Goal: Obtain resource: Obtain resource

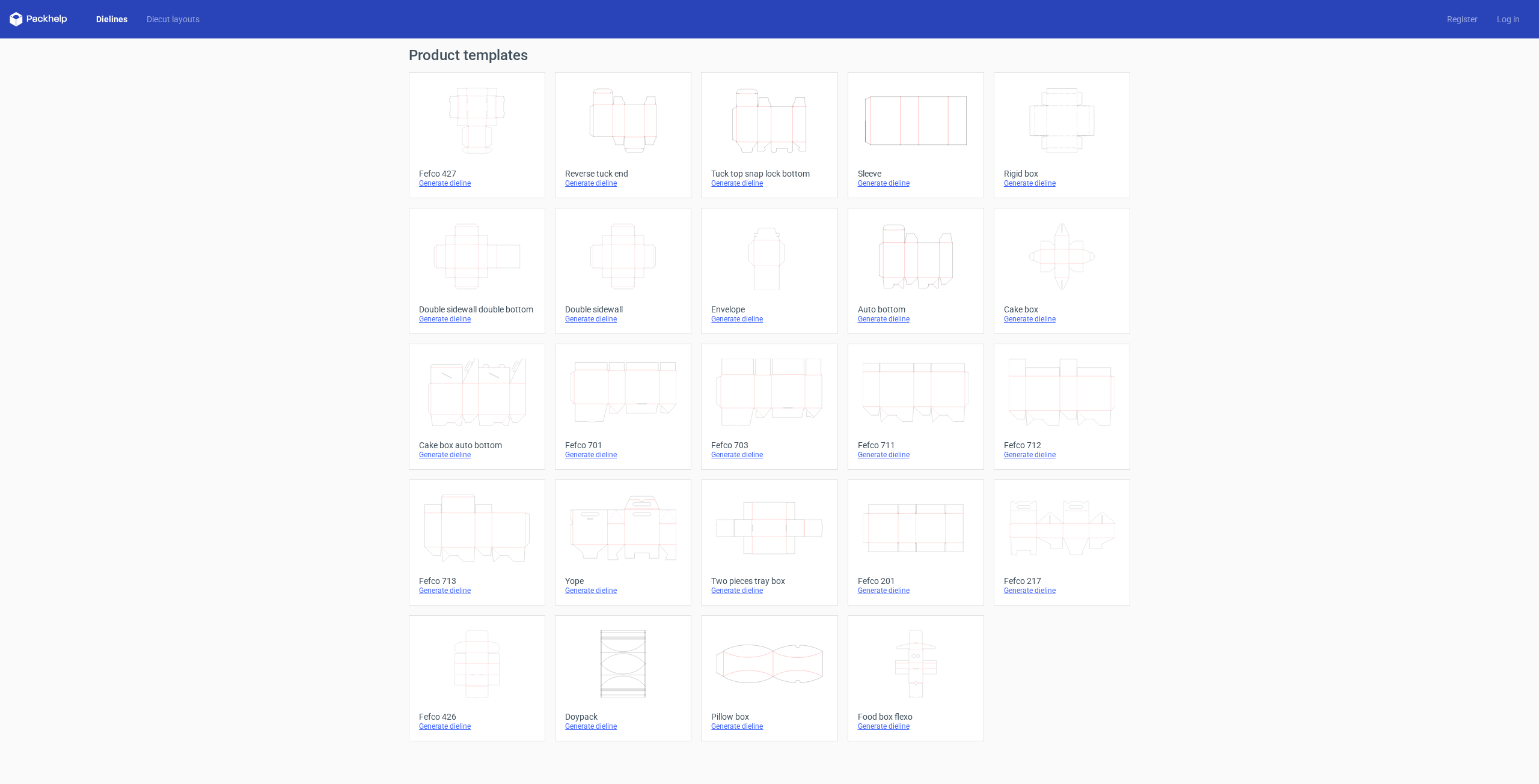
click at [883, 508] on icon "Width Depth Height" at bounding box center [916, 527] width 106 height 67
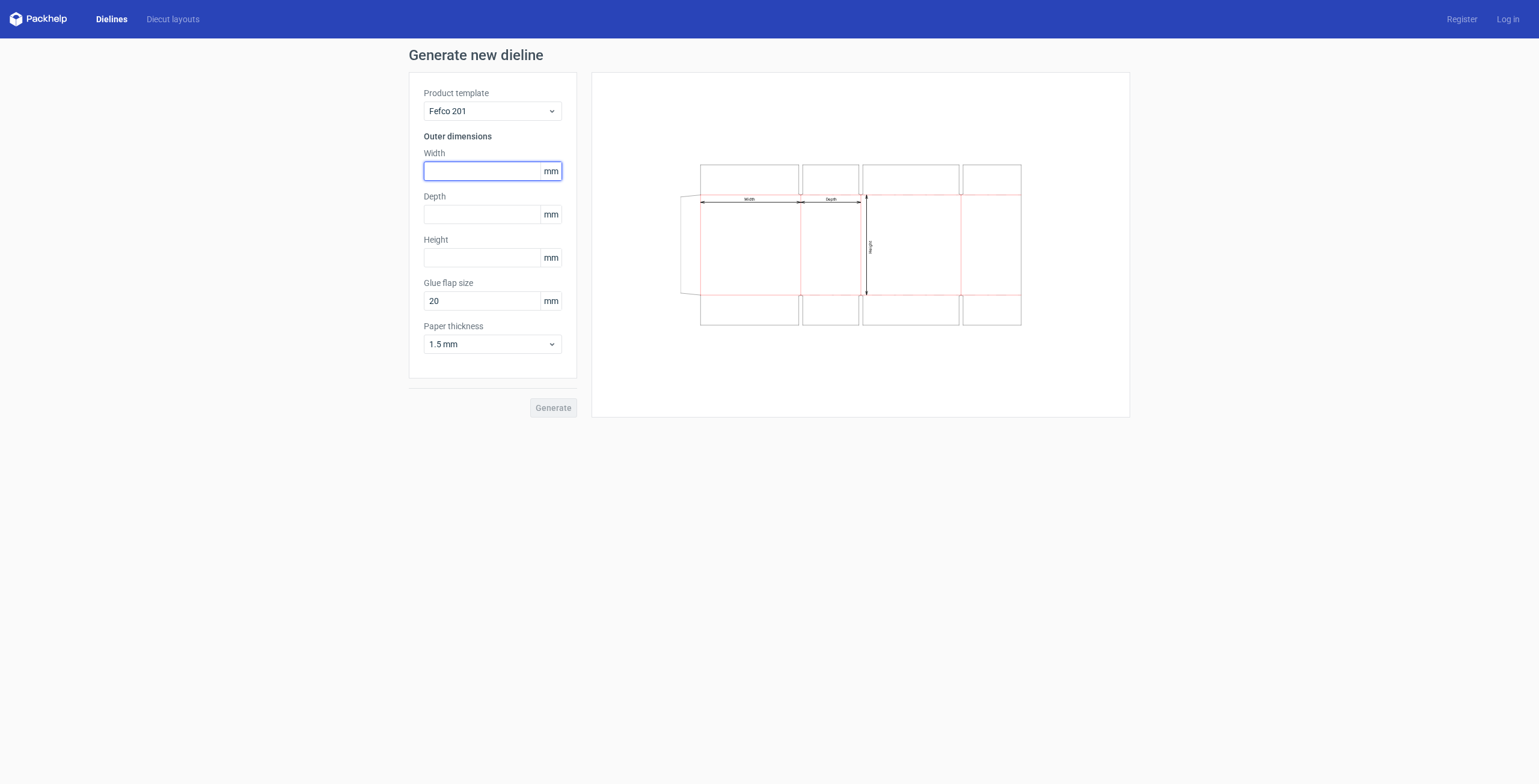
click at [465, 180] on input "text" at bounding box center [493, 171] width 138 height 19
click at [465, 258] on input "text" at bounding box center [493, 258] width 138 height 19
type input "320"
click at [482, 177] on input "text" at bounding box center [493, 171] width 138 height 19
type input "210"
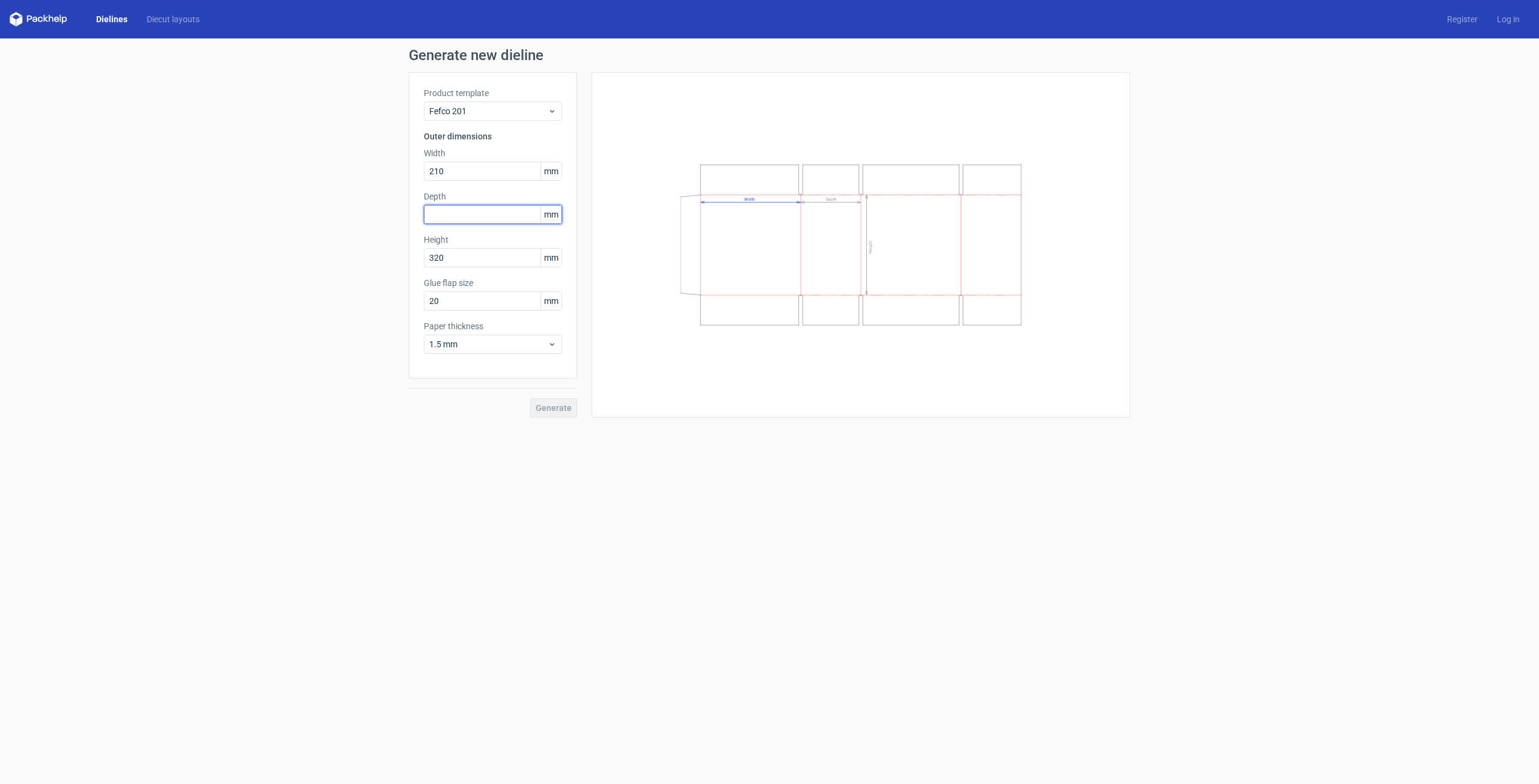
click at [477, 220] on input "text" at bounding box center [493, 214] width 138 height 19
type input "80"
click at [538, 404] on span "Generate" at bounding box center [554, 408] width 36 height 9
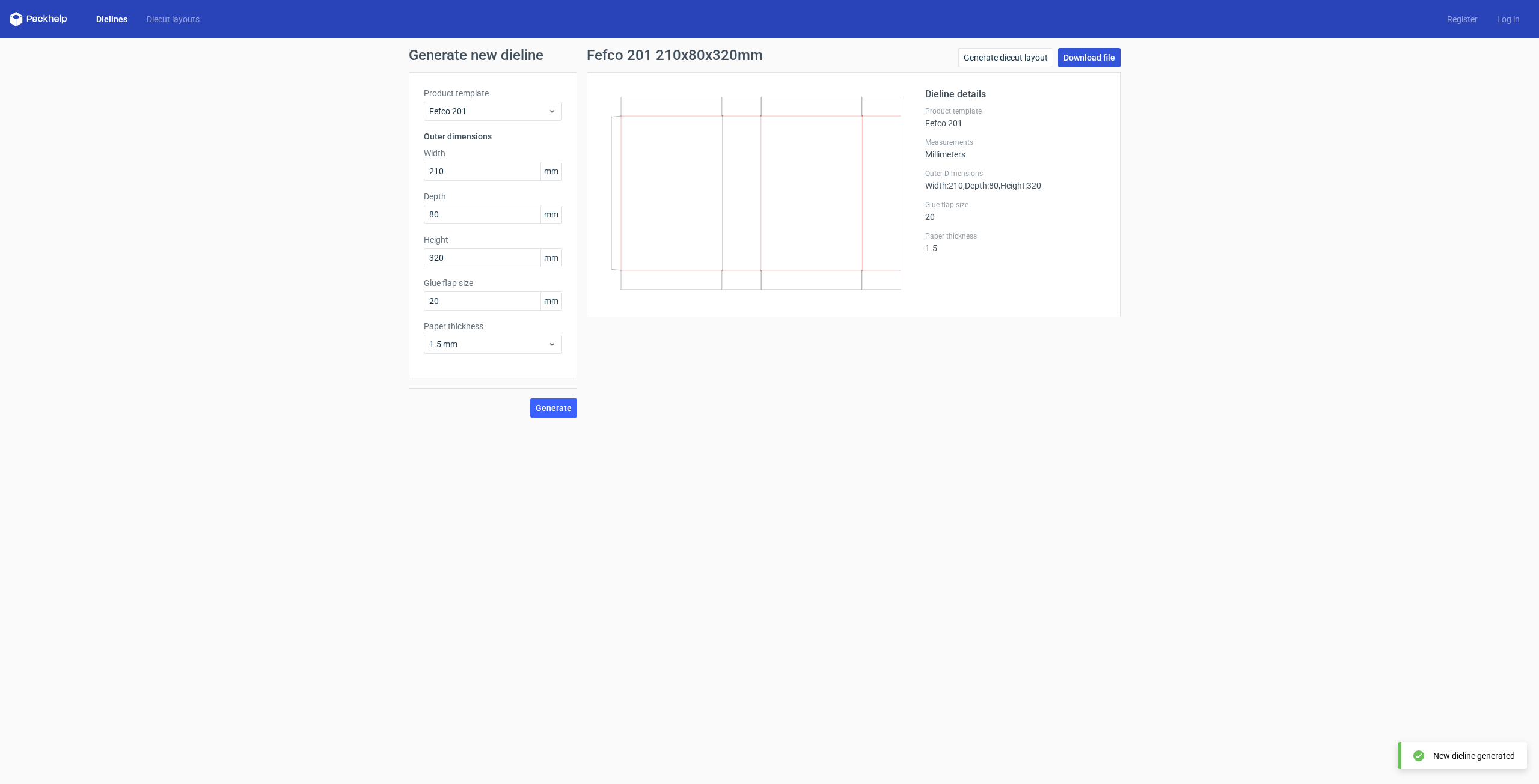
click at [1102, 51] on link "Download file" at bounding box center [1089, 58] width 63 height 19
